Goal: Browse casually

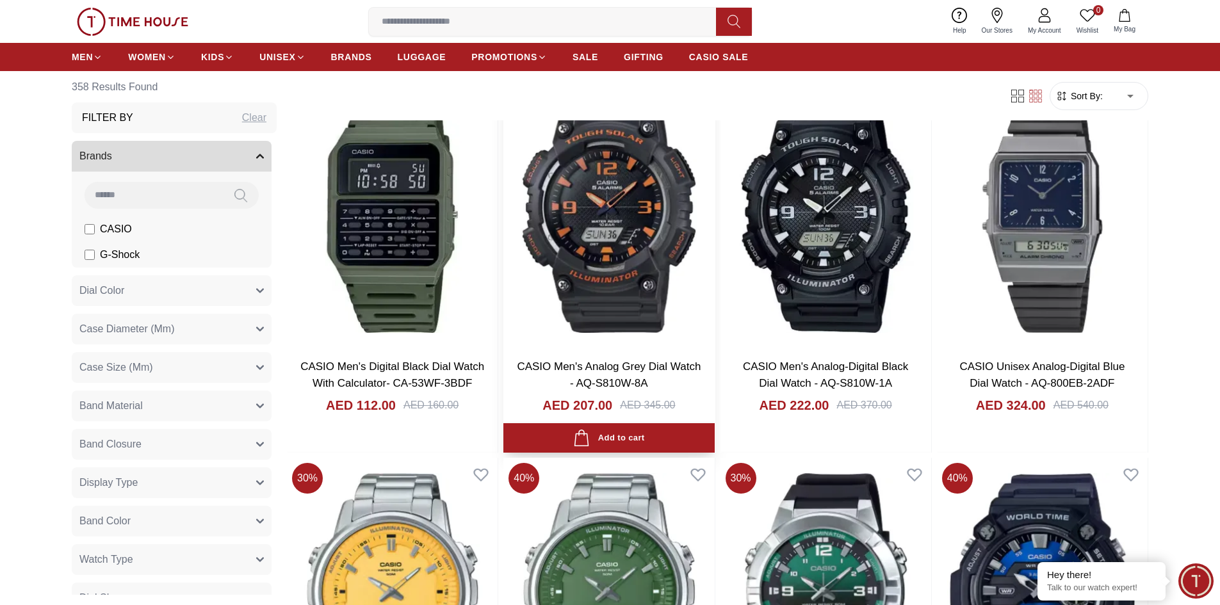
scroll to position [12740, 0]
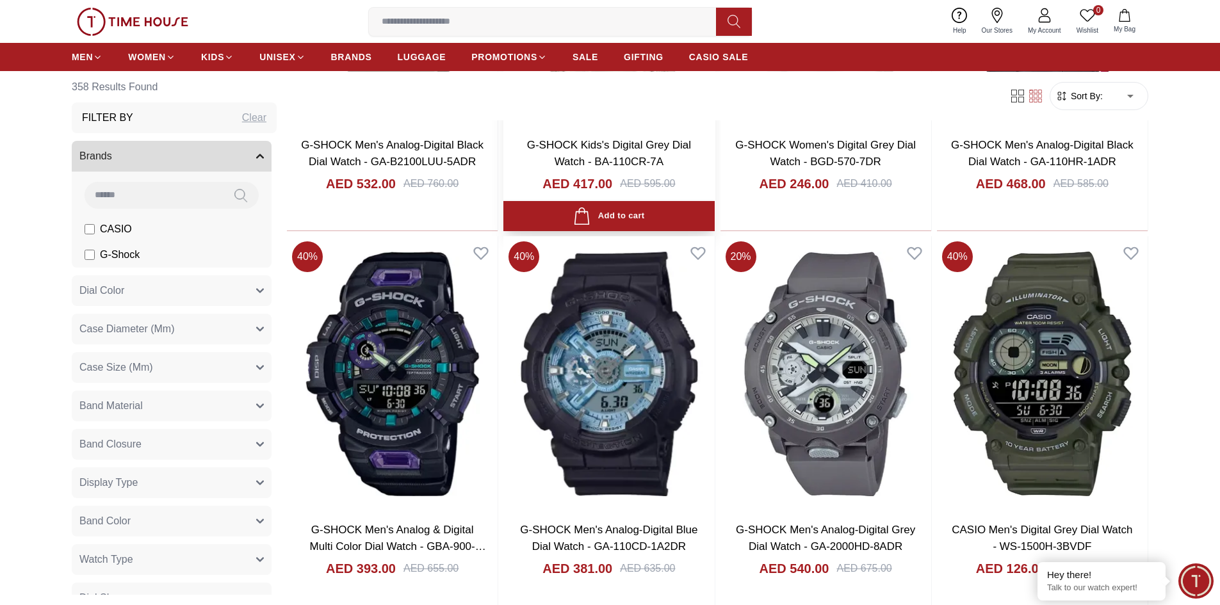
scroll to position [15522, 0]
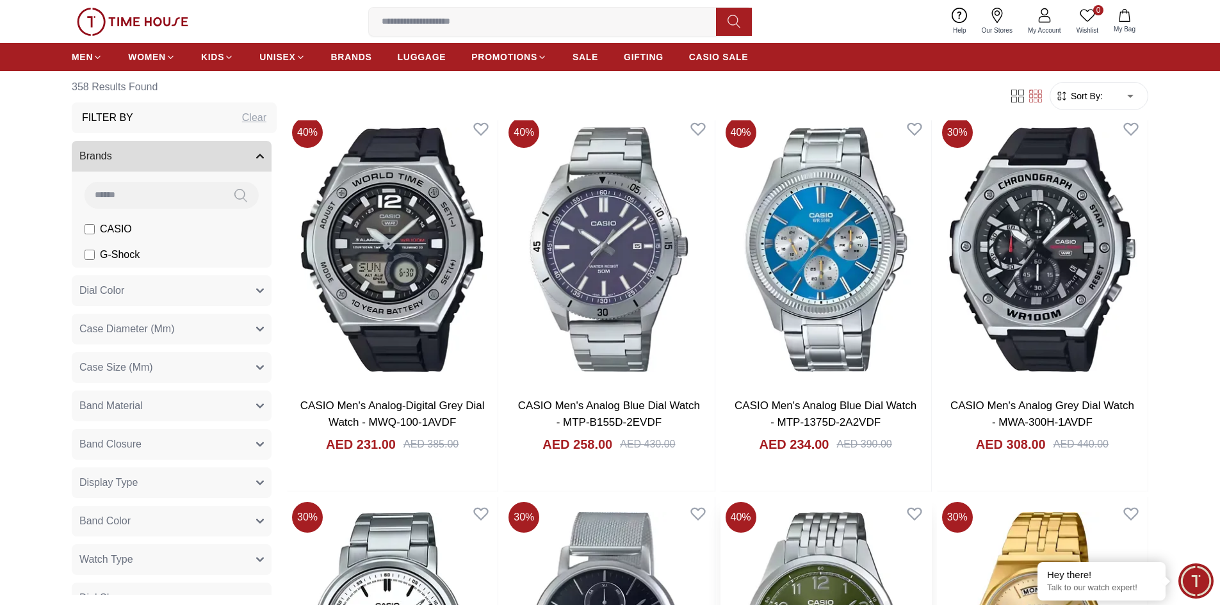
scroll to position [16931, 0]
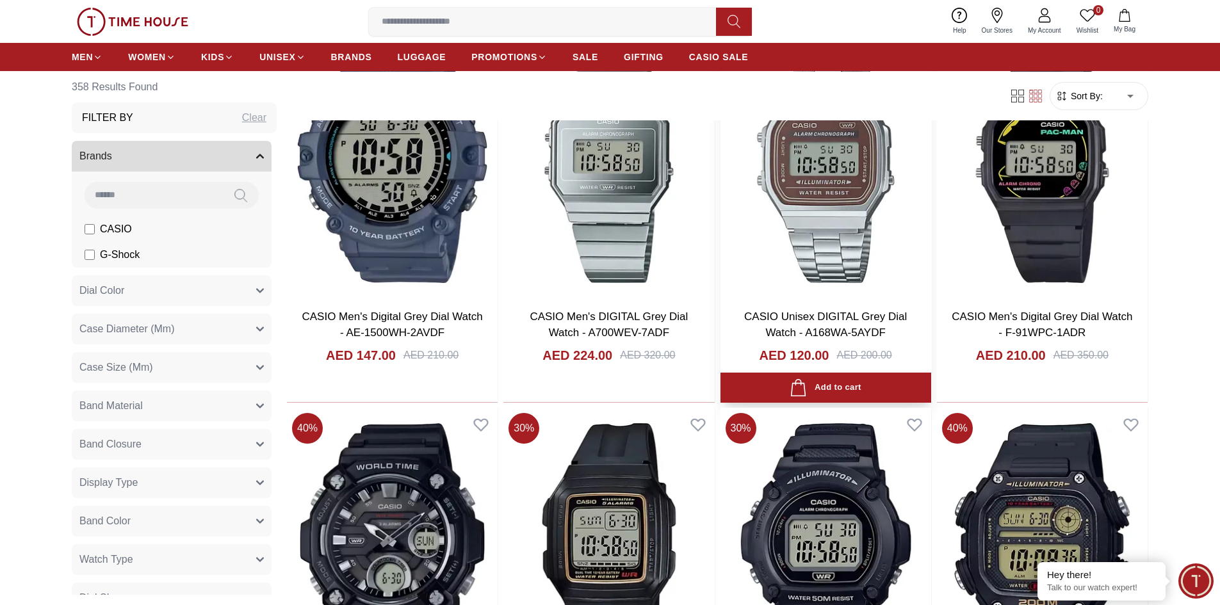
scroll to position [19171, 0]
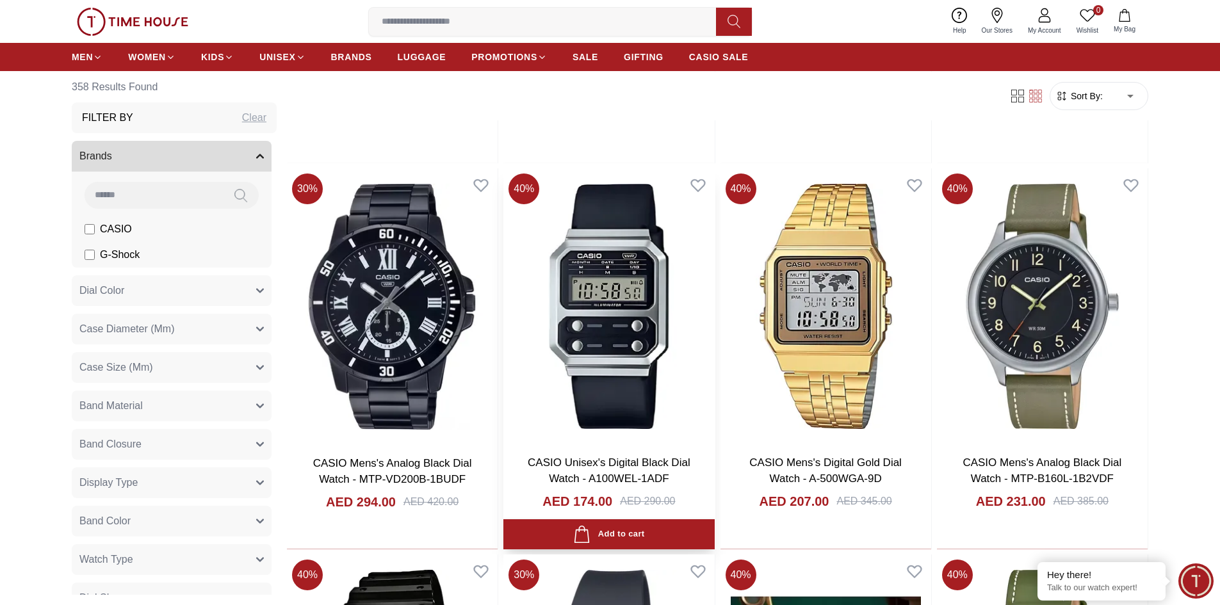
scroll to position [21156, 0]
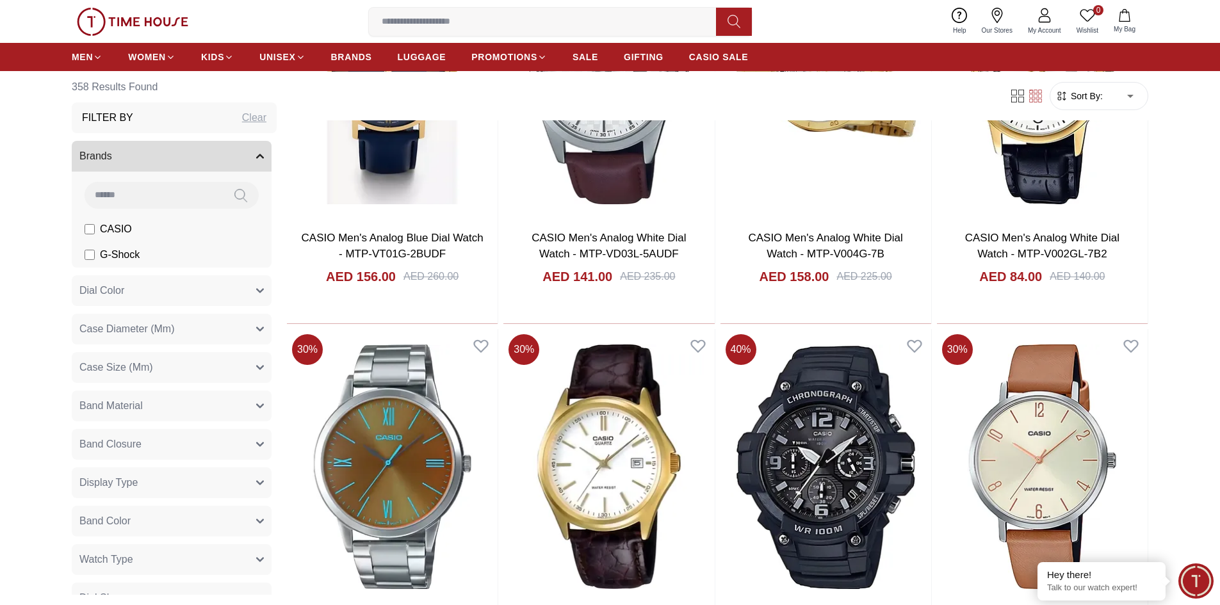
scroll to position [22655, 0]
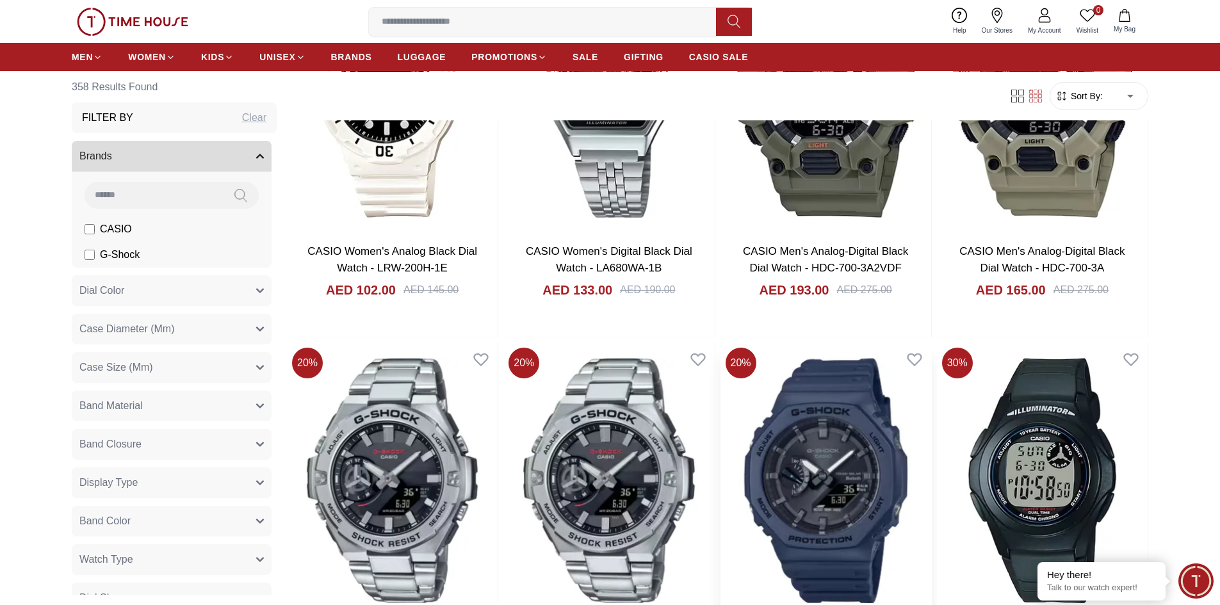
scroll to position [24256, 0]
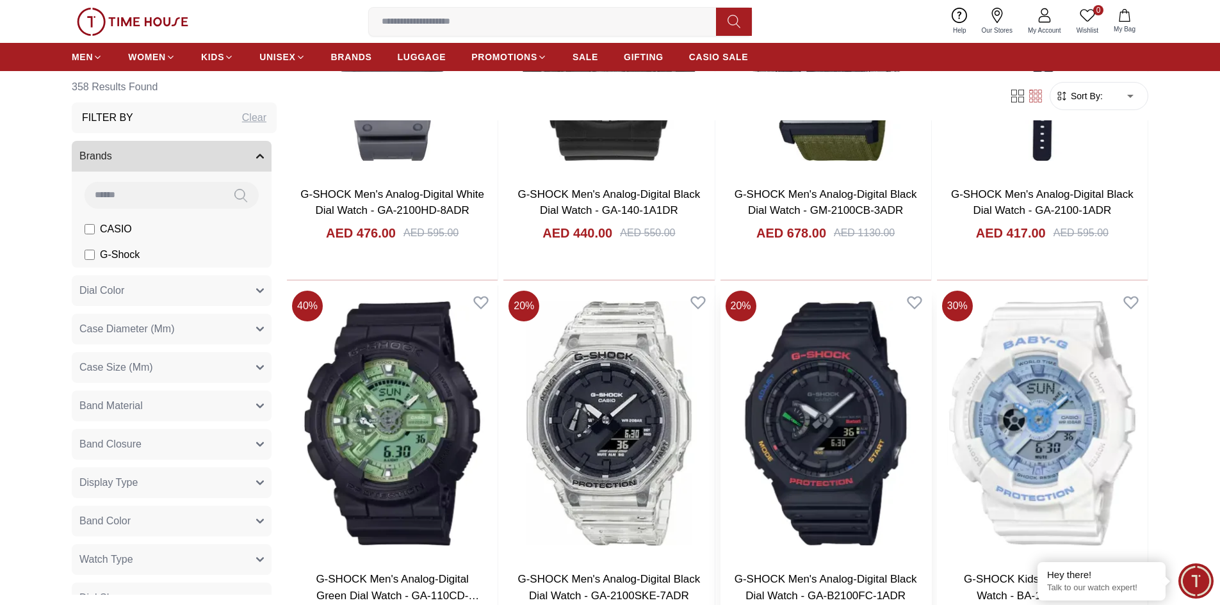
scroll to position [27137, 0]
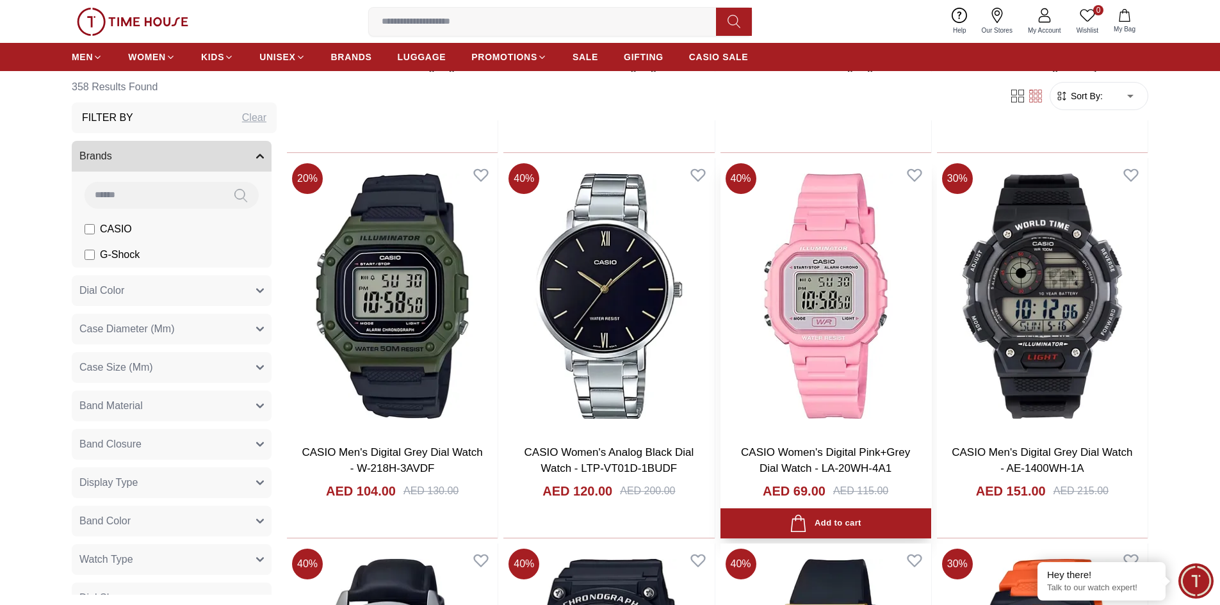
scroll to position [27585, 0]
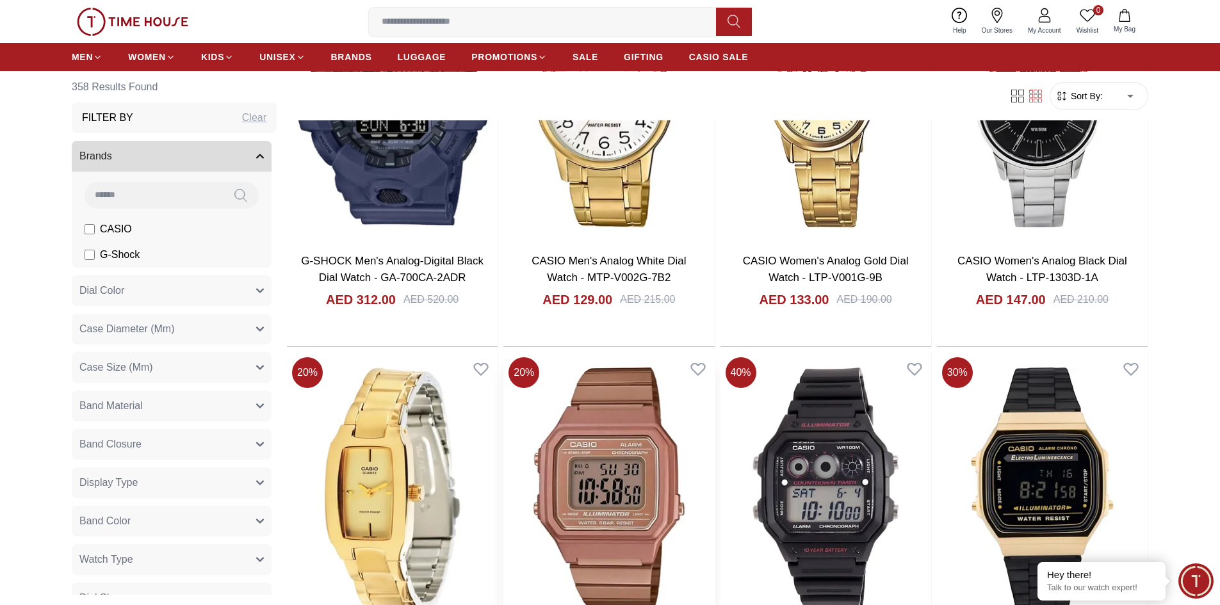
scroll to position [30791, 0]
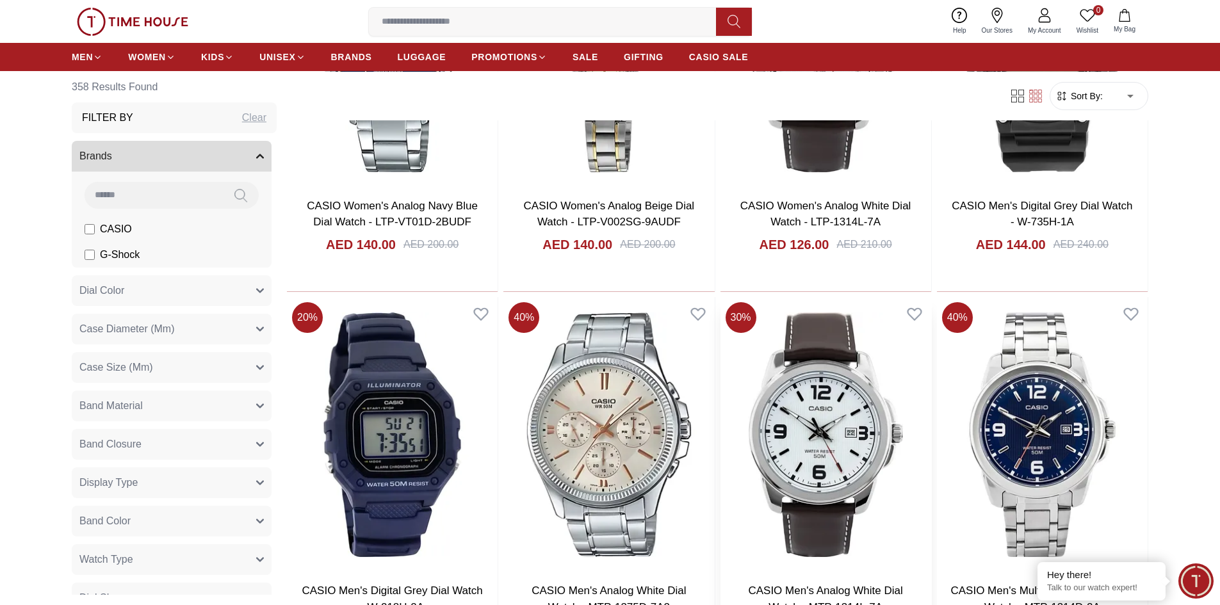
scroll to position [32397, 0]
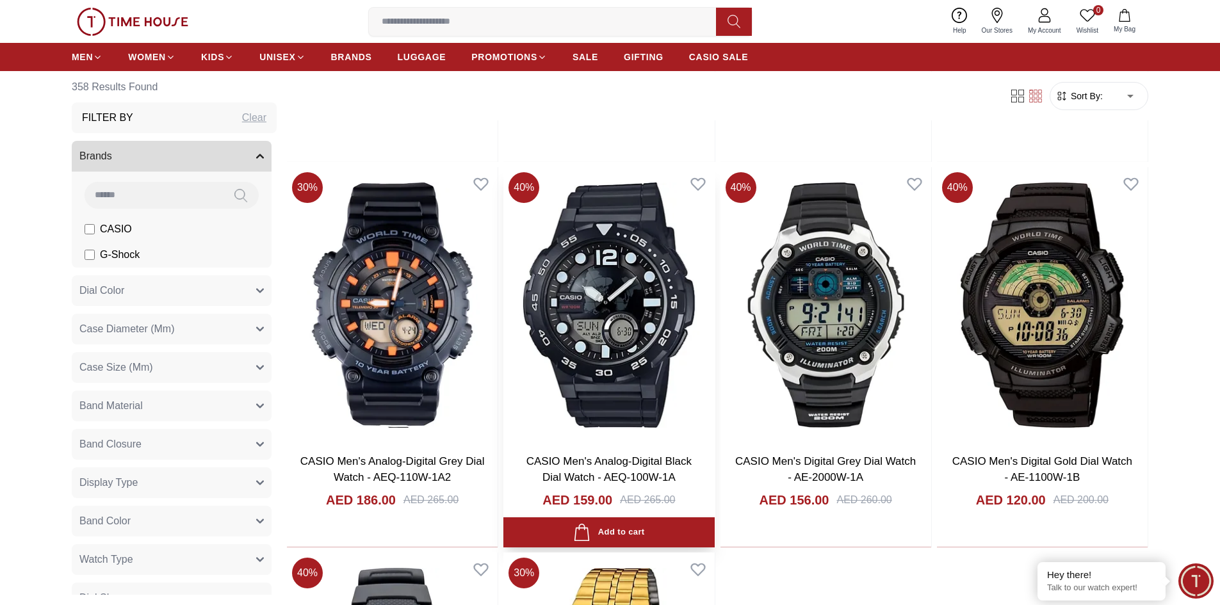
scroll to position [34318, 0]
